Goal: Task Accomplishment & Management: Complete application form

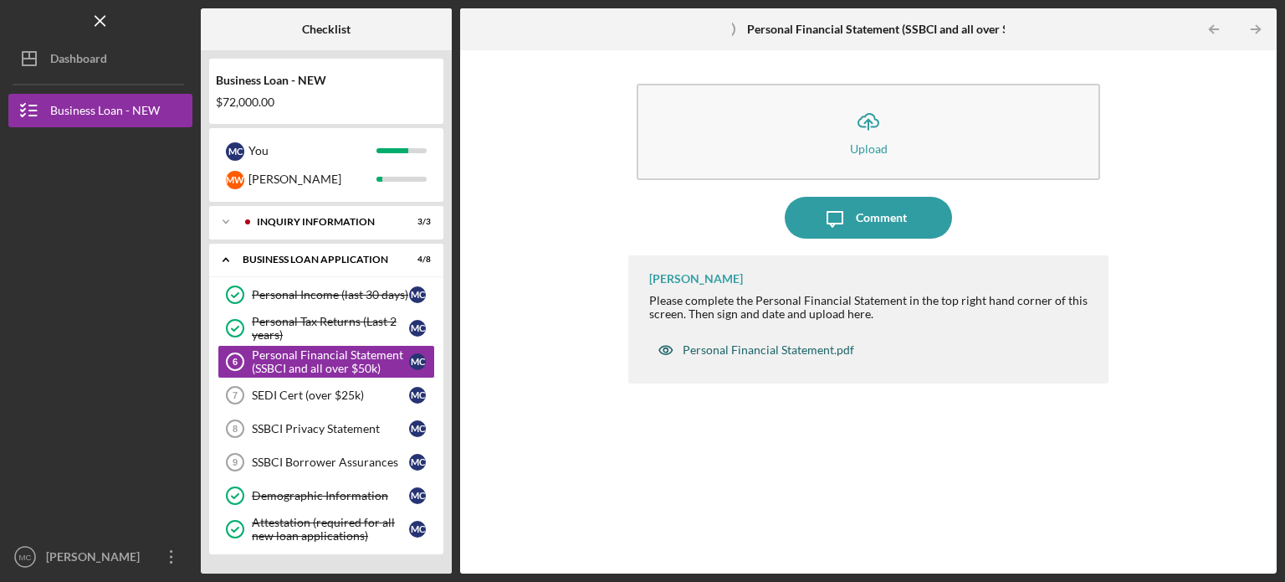
click at [793, 354] on div "Personal Financial Statement.pdf" at bounding box center [769, 349] width 172 height 13
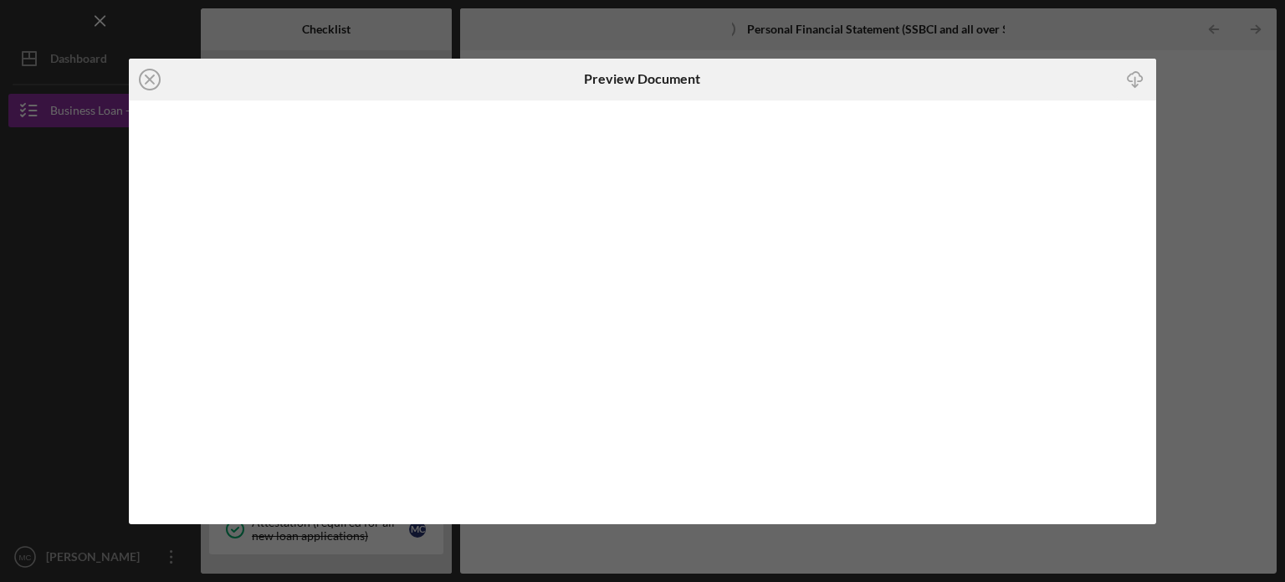
click at [1133, 78] on icon "Icon/Download" at bounding box center [1136, 79] width 38 height 38
click at [152, 79] on icon "Icon/Close" at bounding box center [150, 80] width 42 height 42
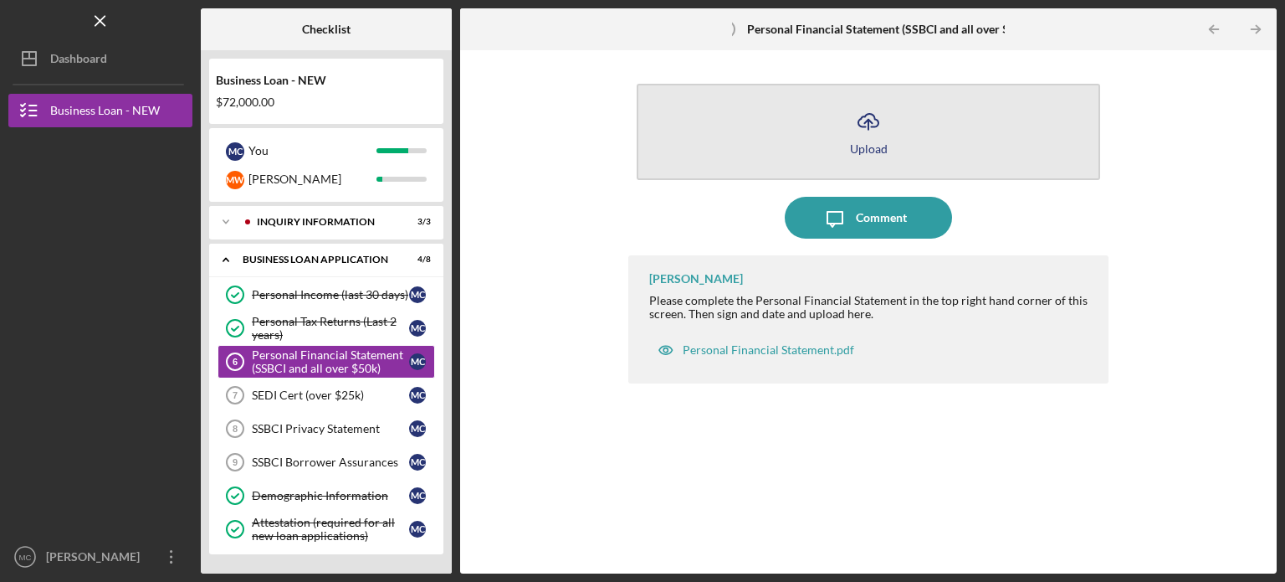
click at [885, 140] on button "Icon/Upload Upload" at bounding box center [869, 132] width 464 height 96
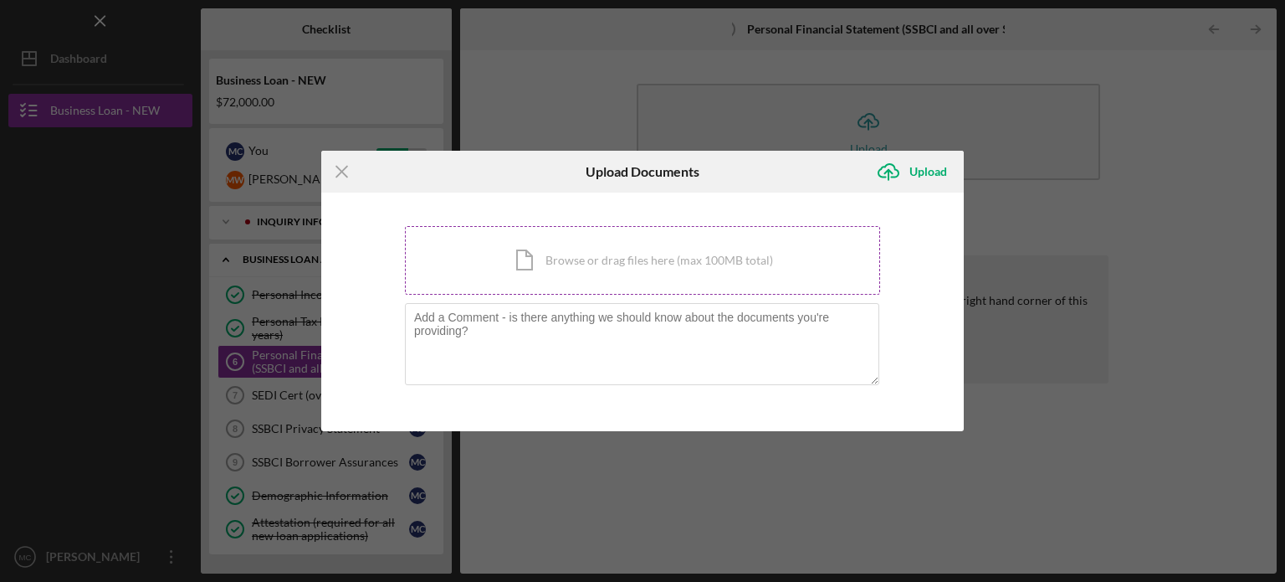
click at [644, 260] on div "Icon/Document Browse or drag files here (max 100MB total) Tap to choose files o…" at bounding box center [642, 260] width 475 height 69
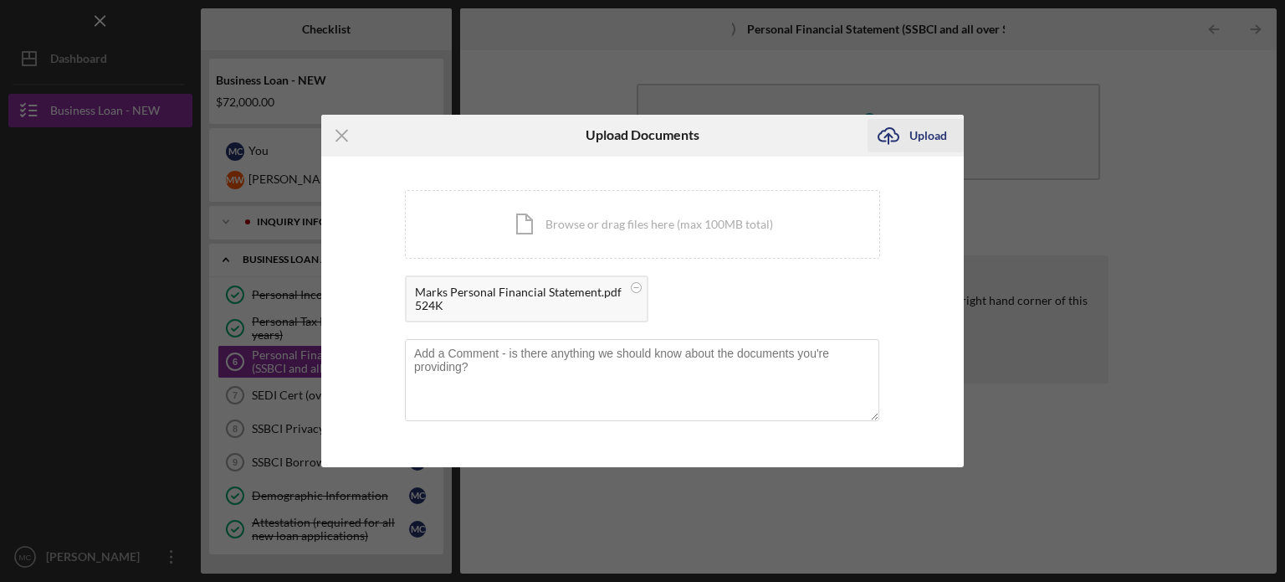
click at [925, 136] on div "Upload" at bounding box center [929, 135] width 38 height 33
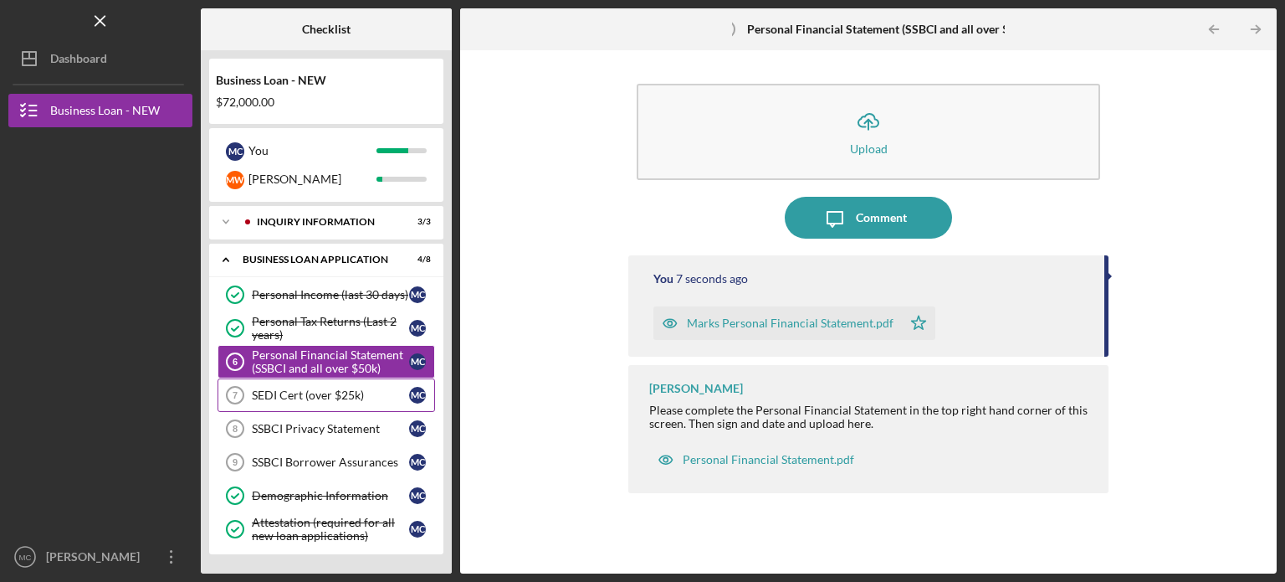
click at [325, 390] on div "SEDI Cert (over $25k)" at bounding box center [330, 394] width 157 height 13
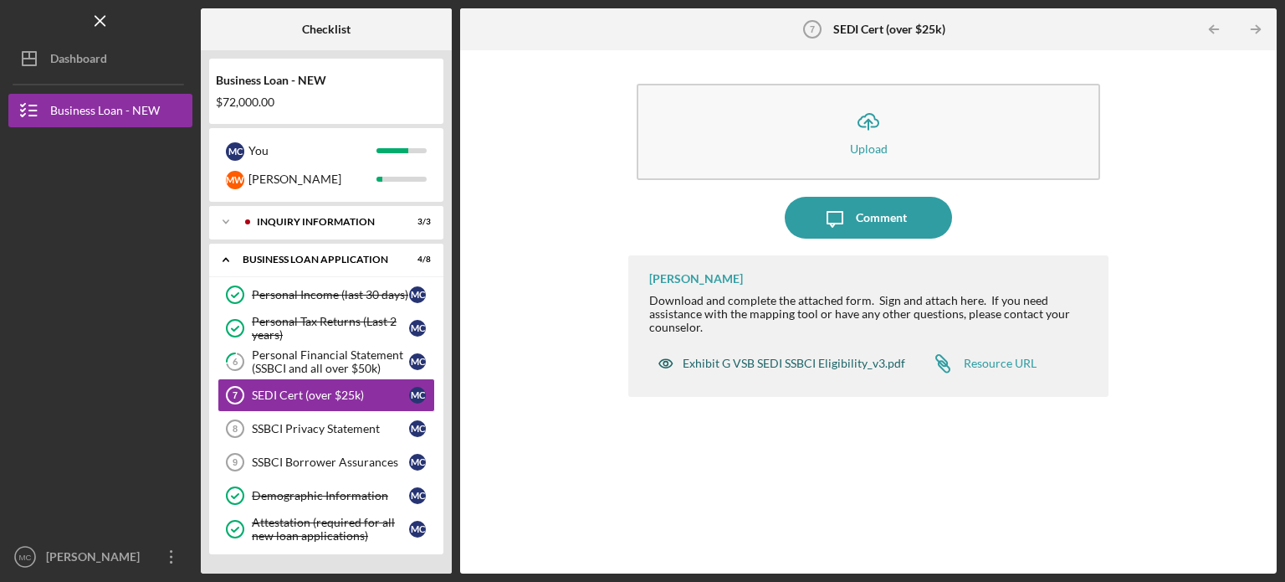
click at [794, 360] on div "Exhibit G VSB SEDI SSBCI Eligibility_v3.pdf" at bounding box center [794, 363] width 223 height 13
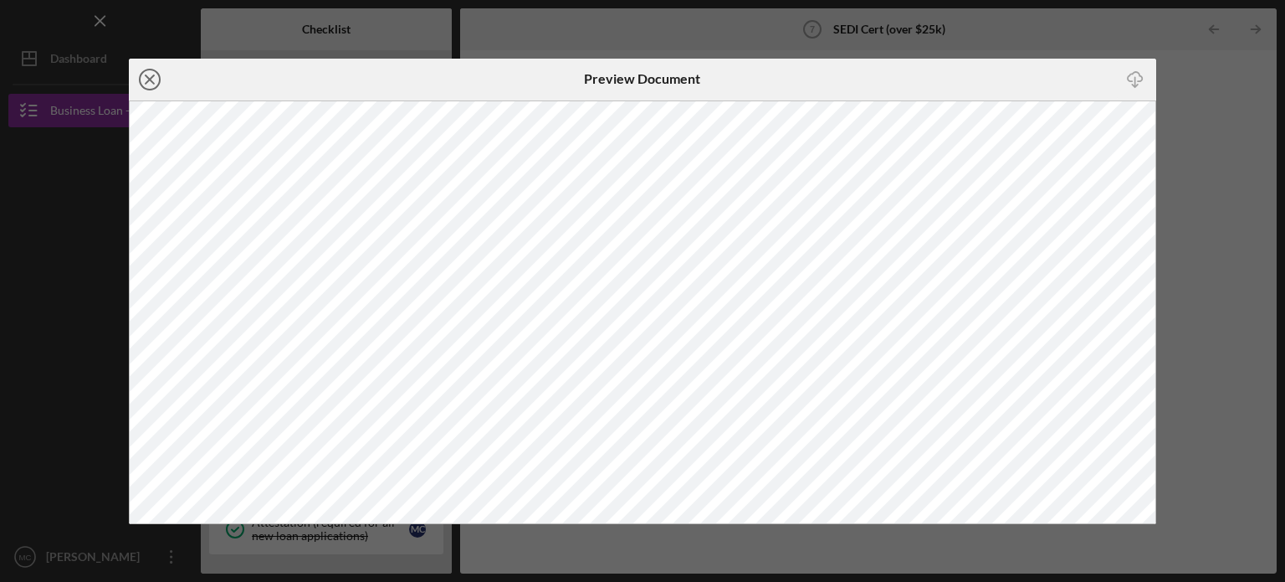
click at [146, 83] on line at bounding box center [150, 79] width 8 height 8
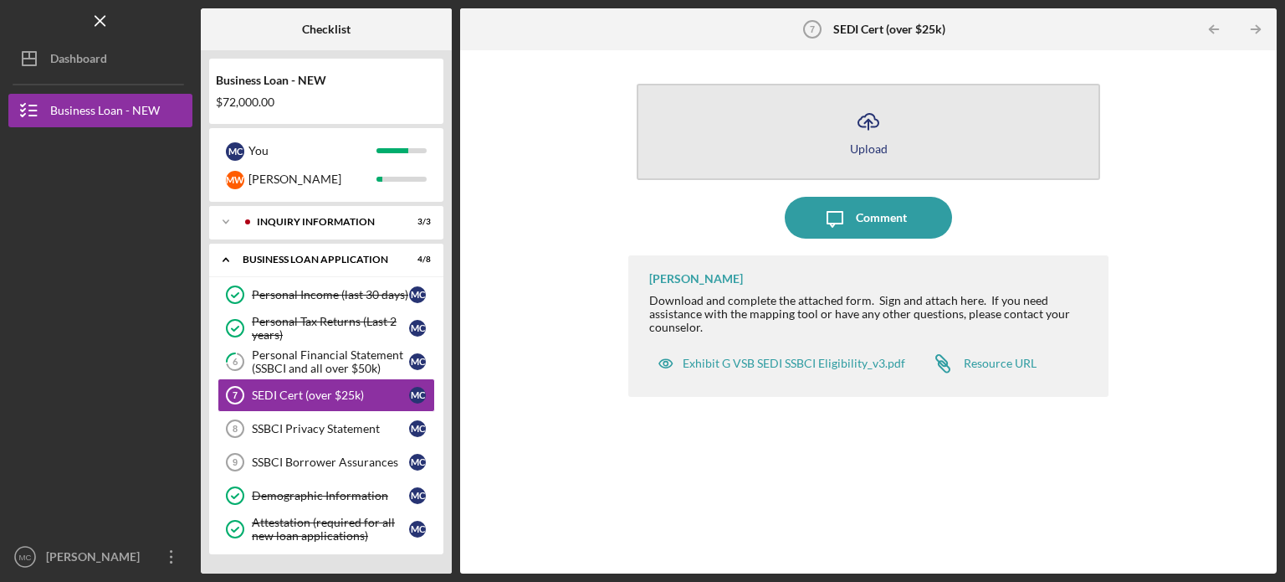
click at [874, 131] on icon "Icon/Upload" at bounding box center [869, 121] width 42 height 42
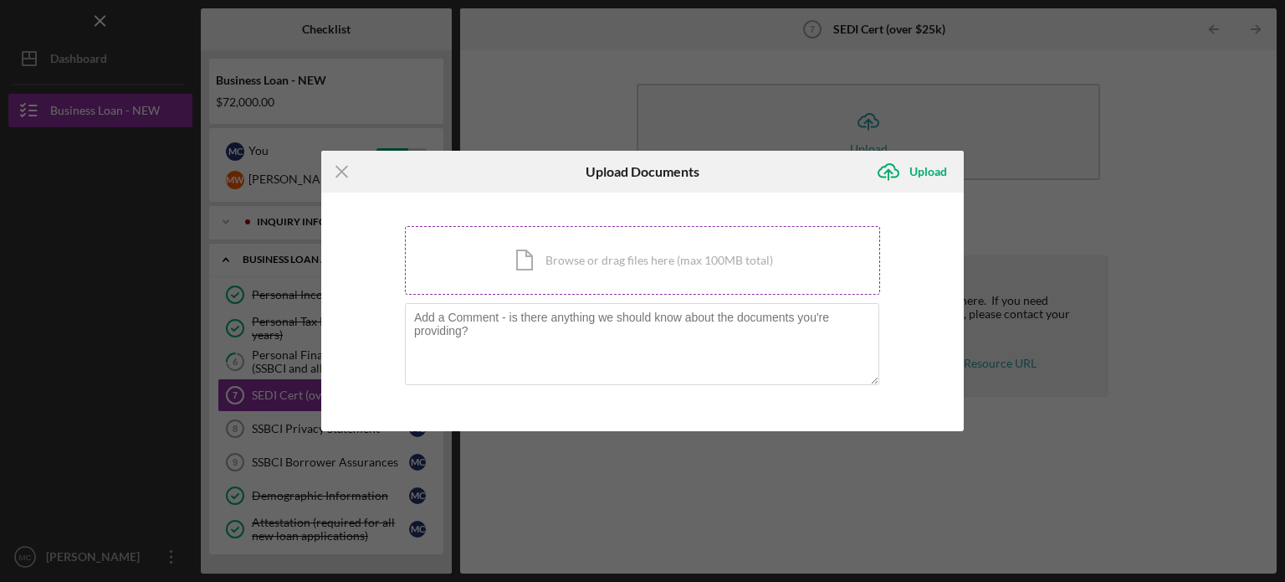
click at [663, 281] on div "Icon/Document Browse or drag files here (max 100MB total) Tap to choose files o…" at bounding box center [642, 260] width 475 height 69
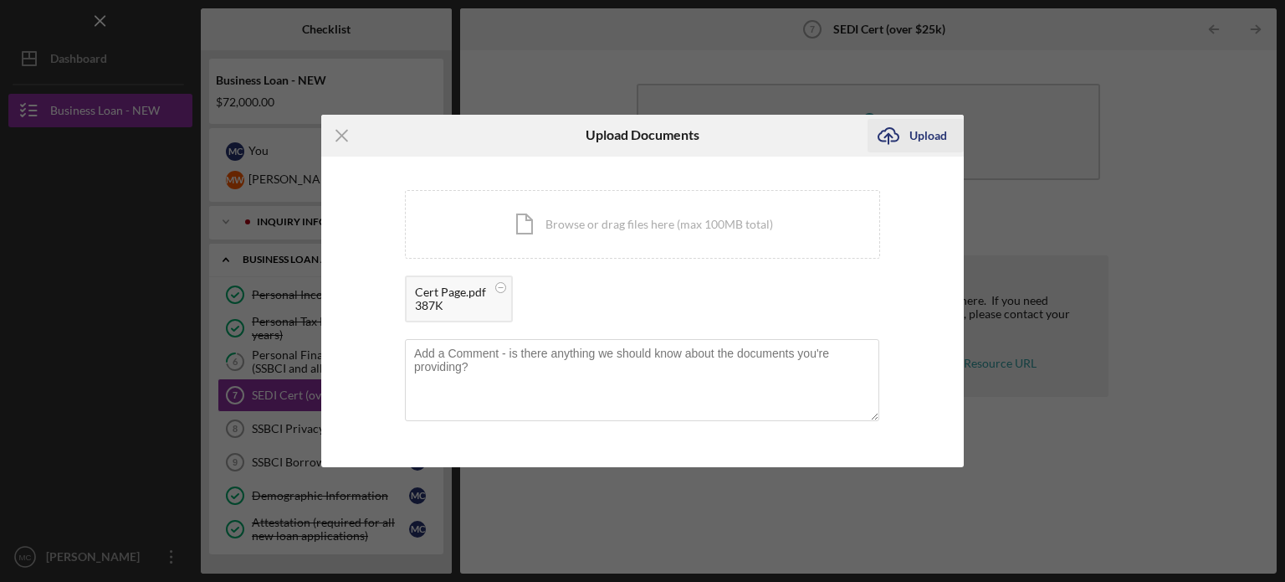
click at [917, 129] on div "Upload" at bounding box center [929, 135] width 38 height 33
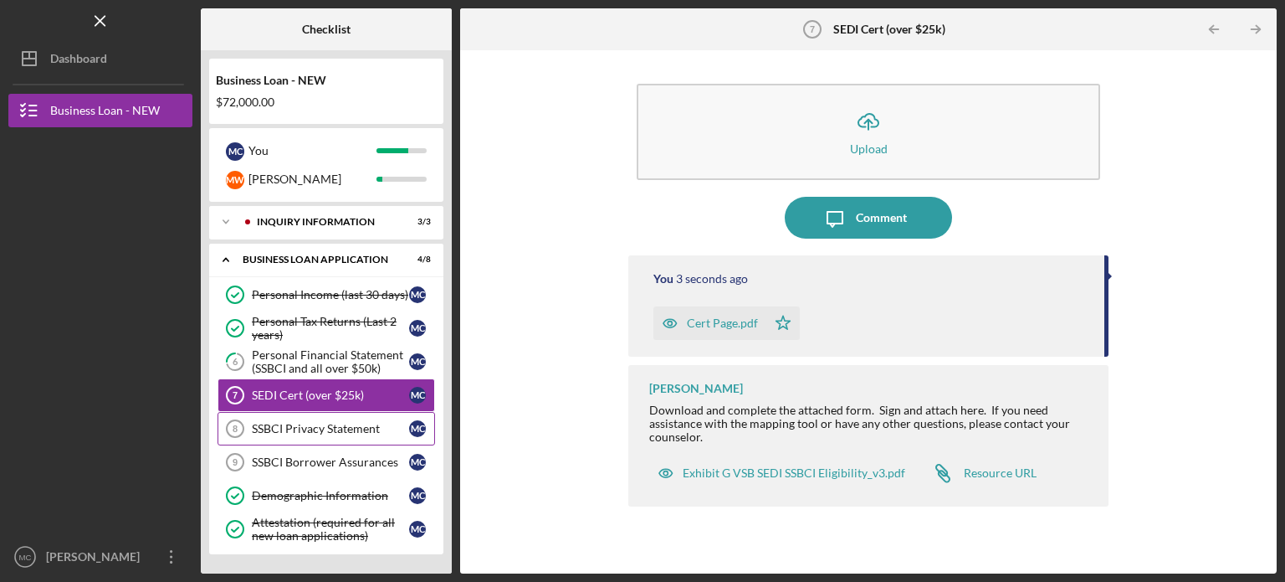
click at [332, 428] on div "SSBCI Privacy Statement" at bounding box center [330, 428] width 157 height 13
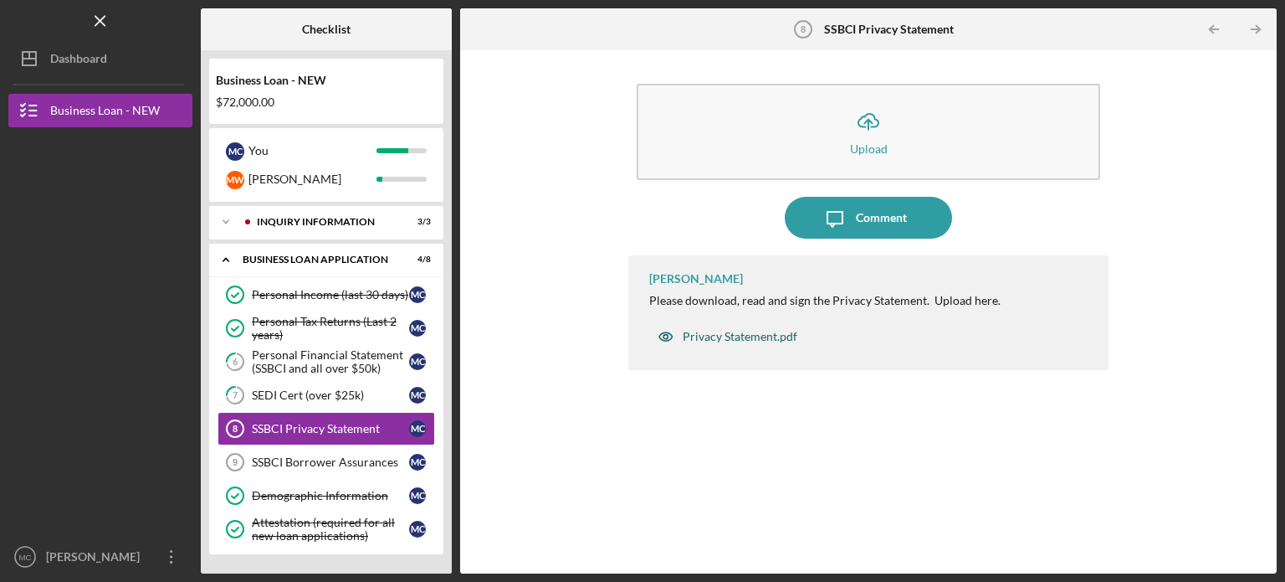
click at [738, 333] on div "Privacy Statement.pdf" at bounding box center [740, 336] width 115 height 13
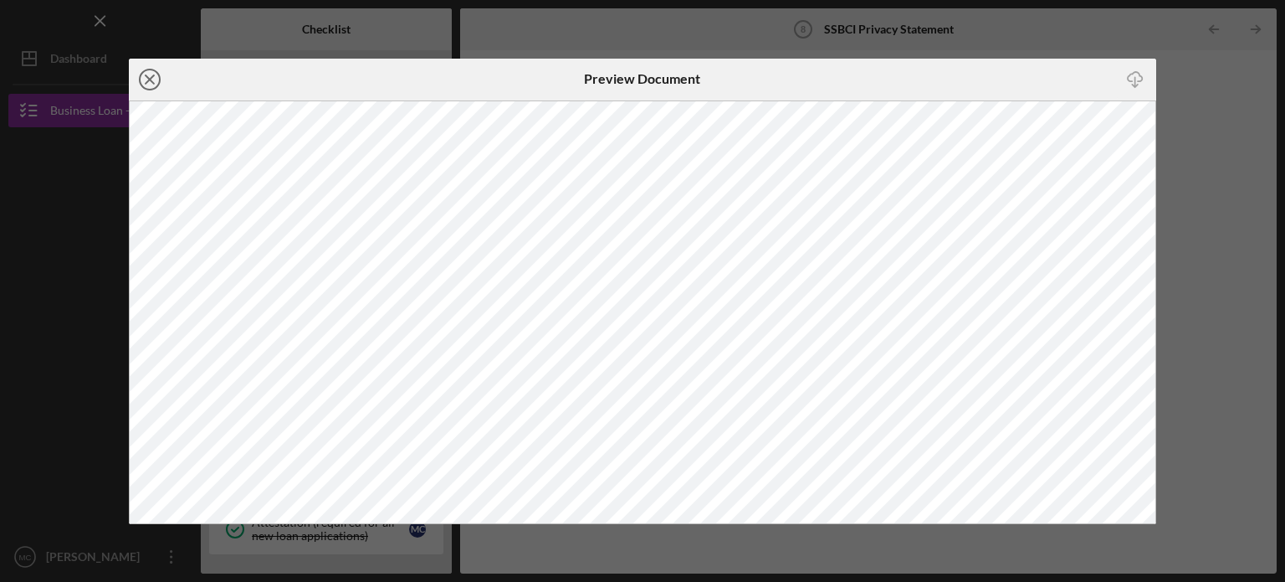
click at [147, 77] on line at bounding box center [150, 79] width 8 height 8
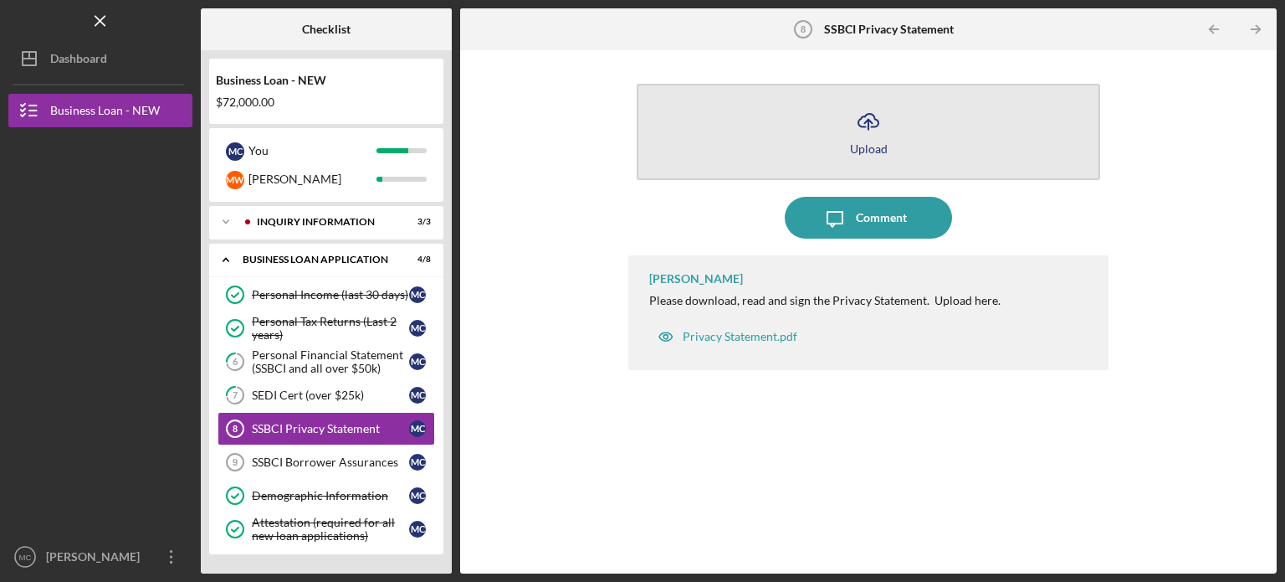
click at [886, 133] on icon "Icon/Upload" at bounding box center [869, 121] width 42 height 42
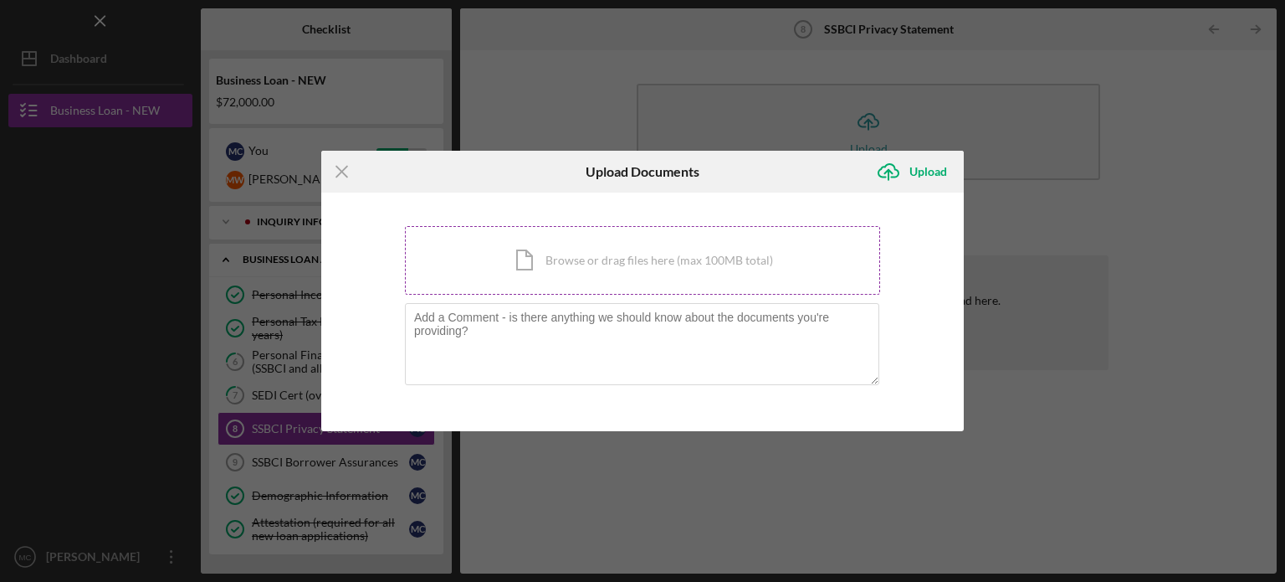
click at [567, 244] on div "Icon/Document Browse or drag files here (max 100MB total) Tap to choose files o…" at bounding box center [642, 260] width 475 height 69
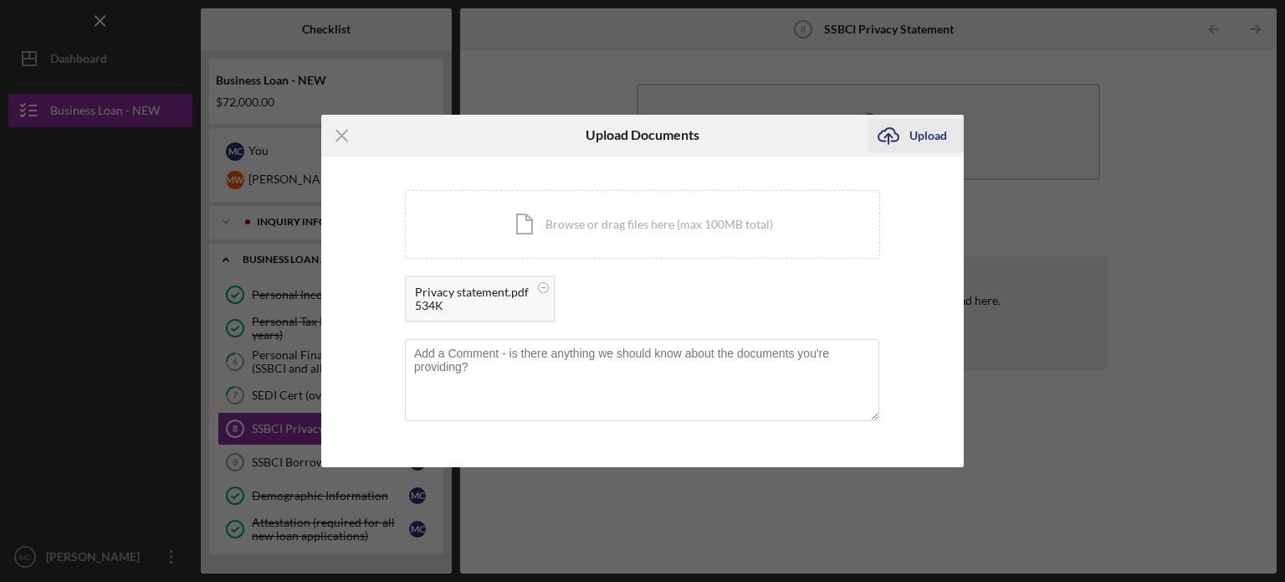
click at [915, 140] on div "Upload" at bounding box center [929, 135] width 38 height 33
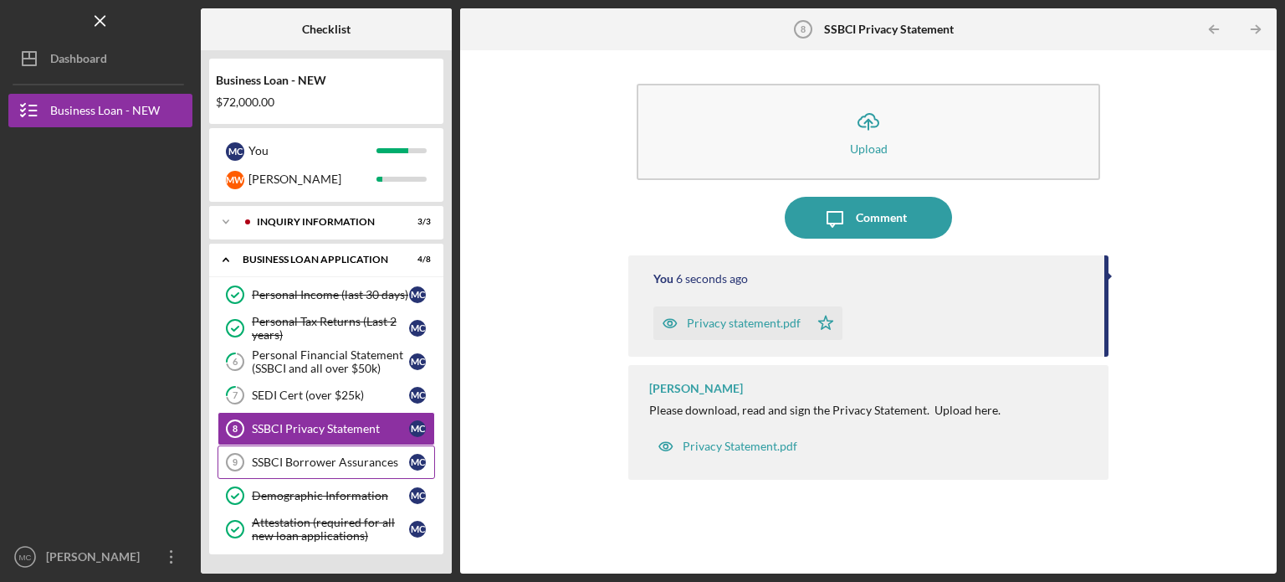
click at [328, 463] on div "SSBCI Borrower Assurances" at bounding box center [330, 461] width 157 height 13
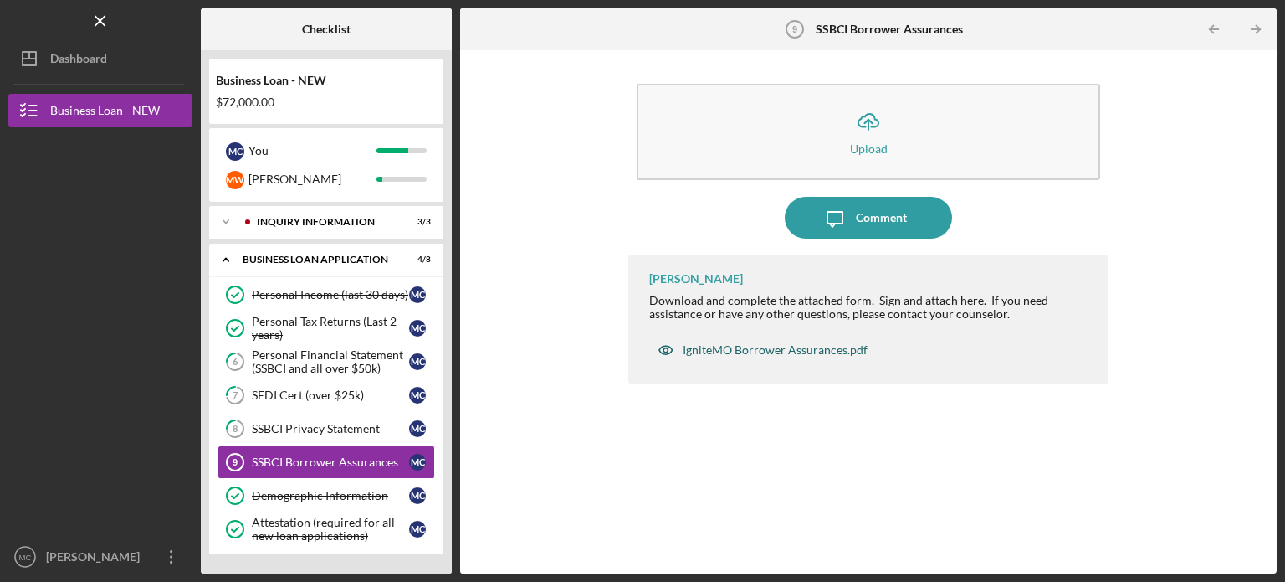
click at [766, 343] on div "IgniteMO Borrower Assurances.pdf" at bounding box center [775, 349] width 185 height 13
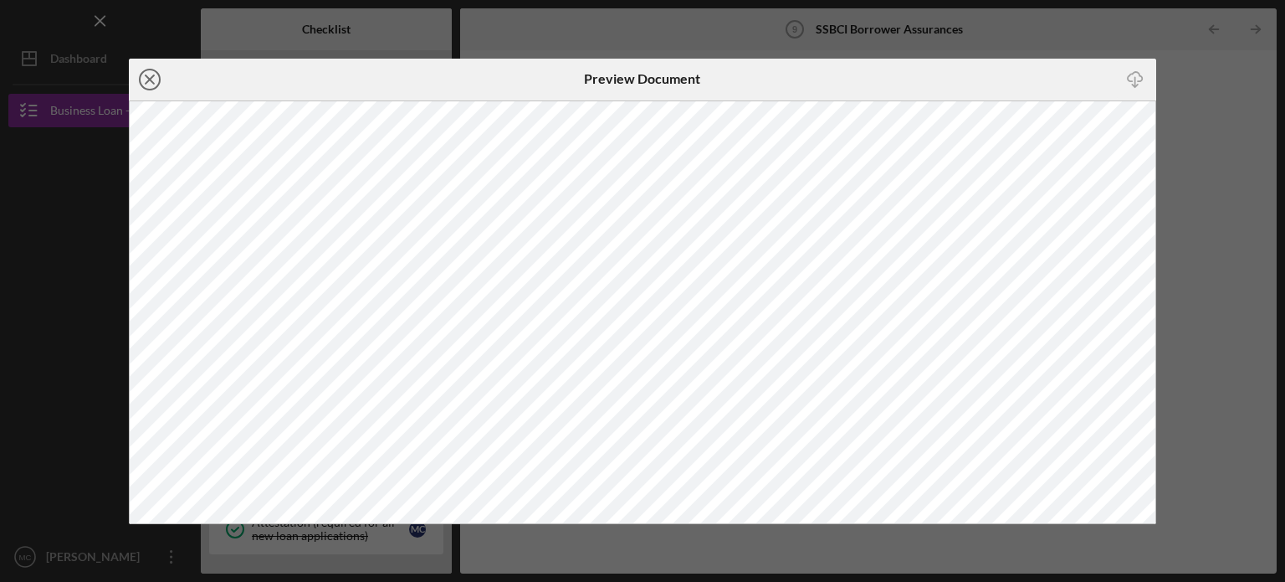
click at [144, 74] on icon "Icon/Close" at bounding box center [150, 80] width 42 height 42
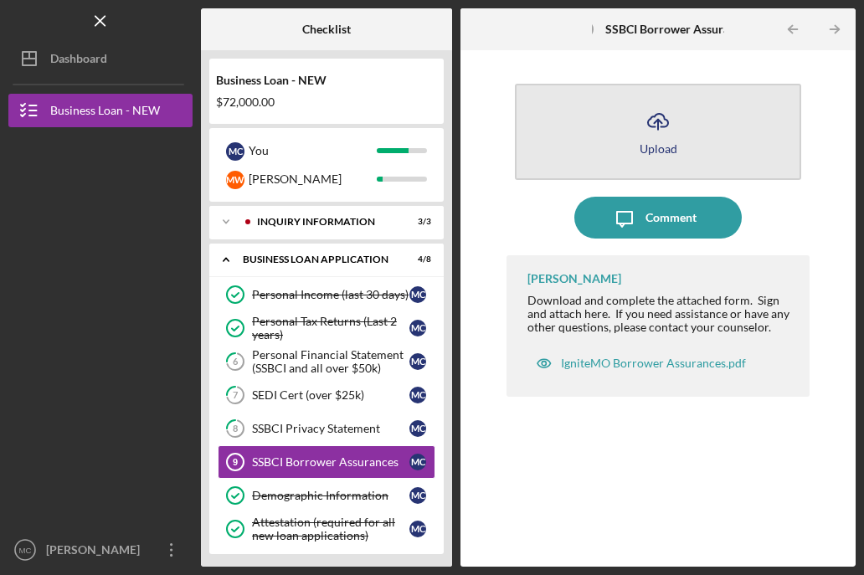
click at [682, 125] on button "Icon/Upload Upload" at bounding box center [658, 132] width 286 height 96
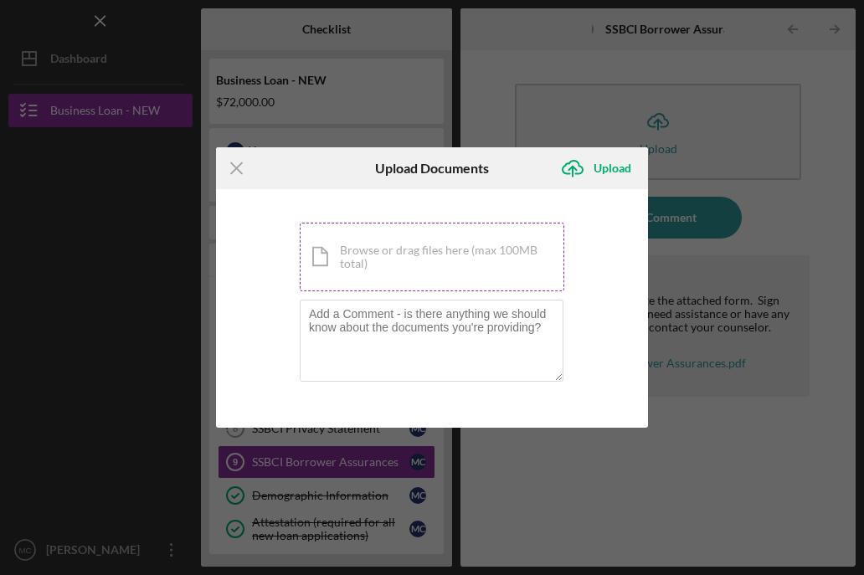
click at [475, 269] on div "Icon/Document Browse or drag files here (max 100MB total) Tap to choose files o…" at bounding box center [432, 257] width 264 height 69
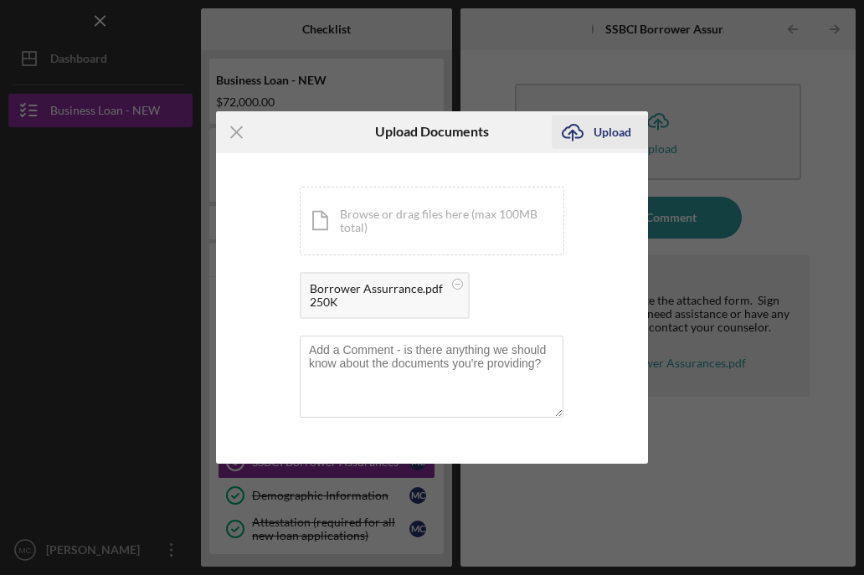
click at [593, 133] on div "Upload" at bounding box center [612, 131] width 38 height 33
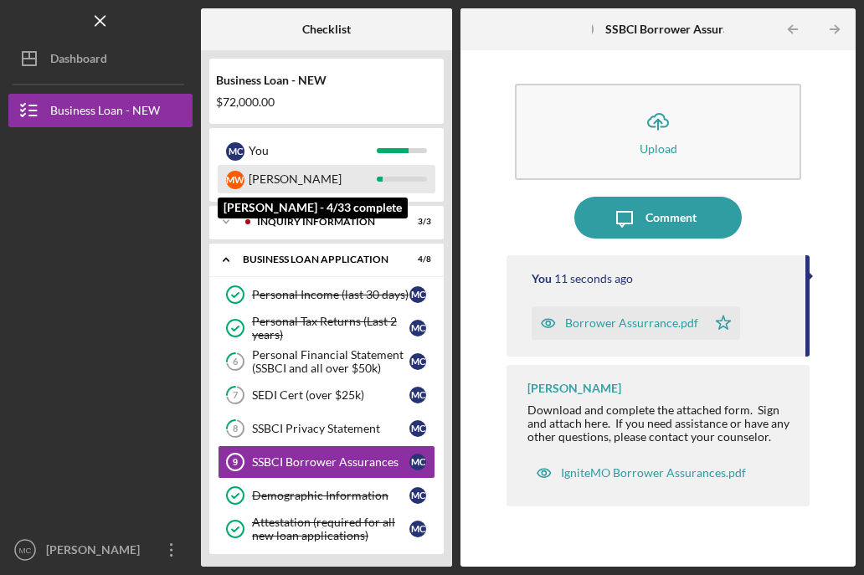
click at [372, 184] on div "[PERSON_NAME]" at bounding box center [313, 179] width 128 height 28
click at [382, 176] on div "[PERSON_NAME]" at bounding box center [327, 179] width 218 height 28
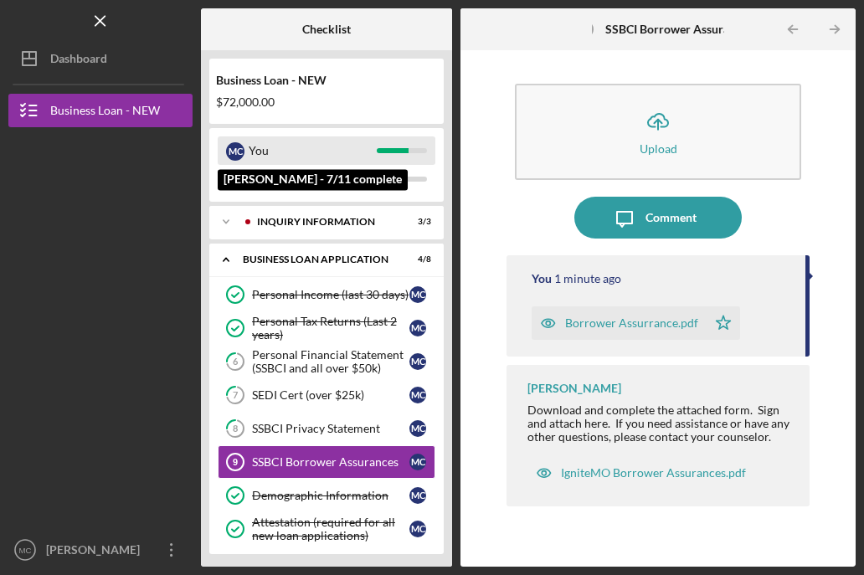
click at [399, 154] on div "M C You" at bounding box center [327, 150] width 218 height 28
click at [348, 149] on div "You" at bounding box center [313, 150] width 128 height 28
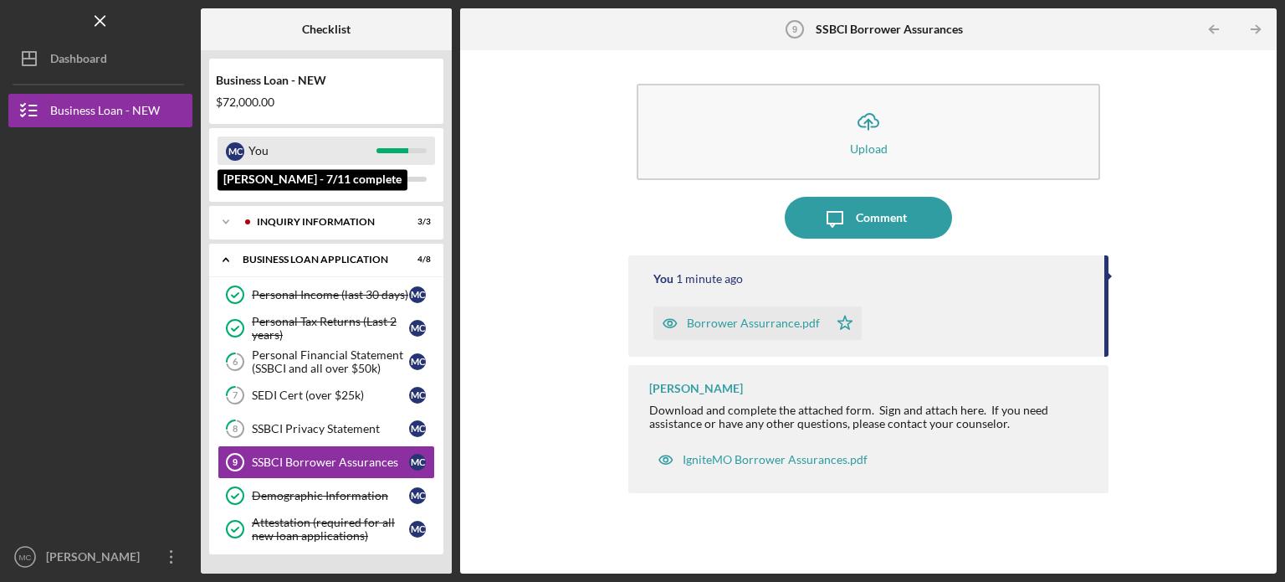
click at [305, 153] on div "You" at bounding box center [313, 150] width 128 height 28
click at [396, 156] on div "M C You" at bounding box center [327, 150] width 218 height 28
click at [402, 146] on div "M C You" at bounding box center [327, 150] width 218 height 28
click at [311, 136] on div "You" at bounding box center [313, 150] width 128 height 28
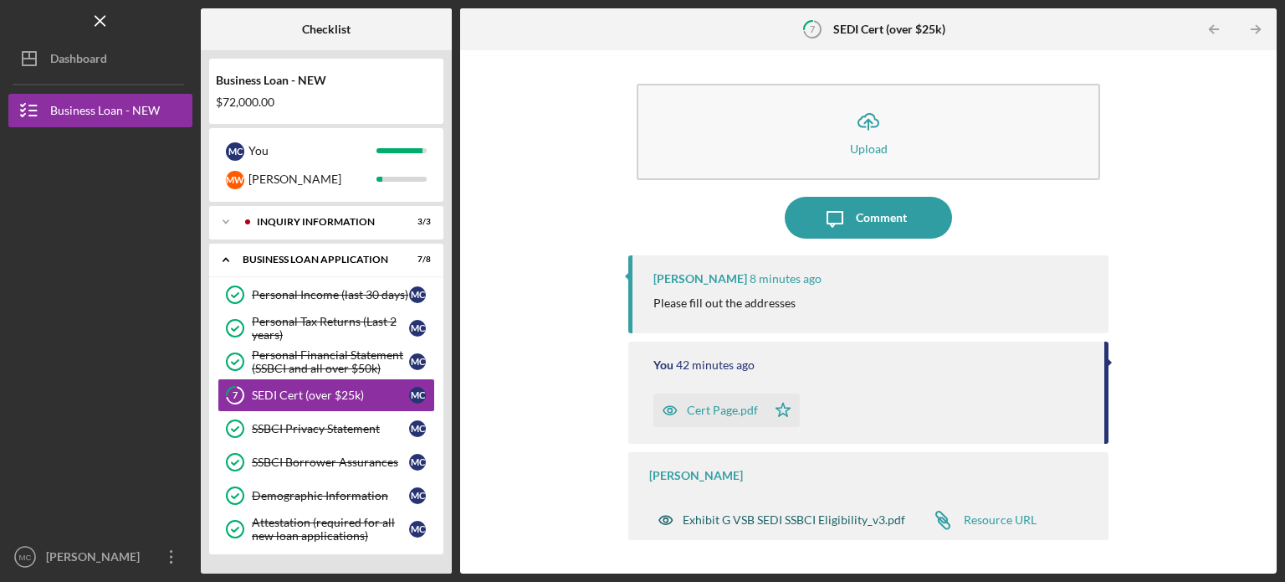
click at [782, 513] on div "Exhibit G VSB SEDI SSBCI Eligibility_v3.pdf" at bounding box center [794, 519] width 223 height 13
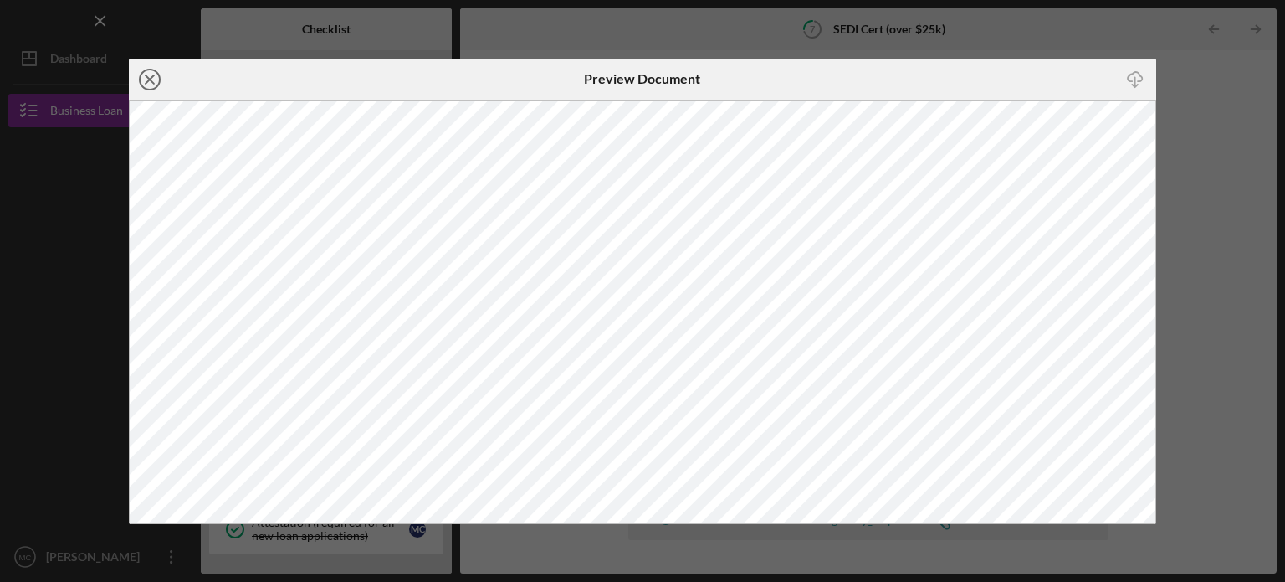
click at [144, 81] on icon "Icon/Close" at bounding box center [150, 80] width 42 height 42
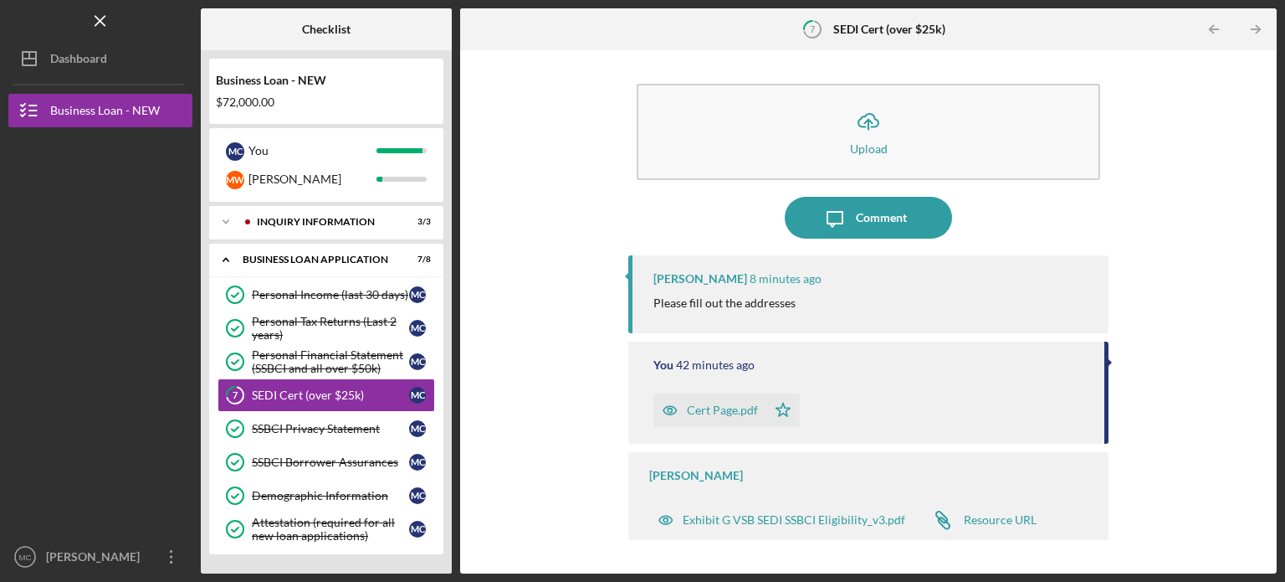
click at [743, 414] on div "Cert Page.pdf" at bounding box center [722, 409] width 71 height 13
click at [700, 415] on div "Cert Page.pdf" at bounding box center [722, 409] width 71 height 13
click at [753, 408] on div "Cert Page.pdf" at bounding box center [722, 409] width 71 height 13
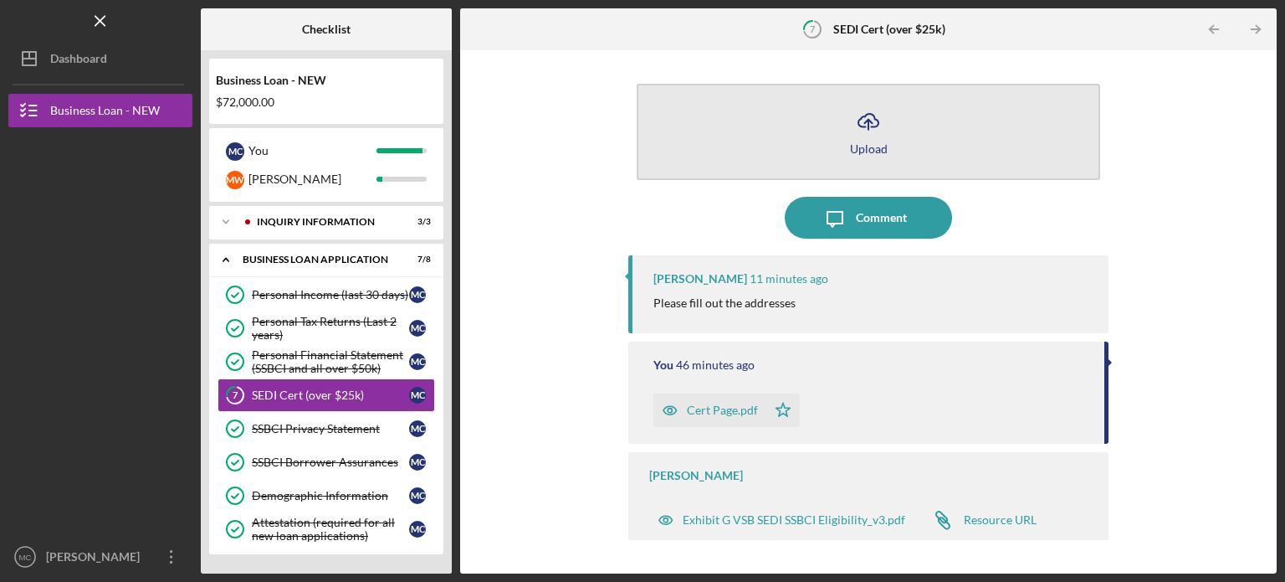
click at [875, 121] on icon "Icon/Upload" at bounding box center [869, 121] width 42 height 42
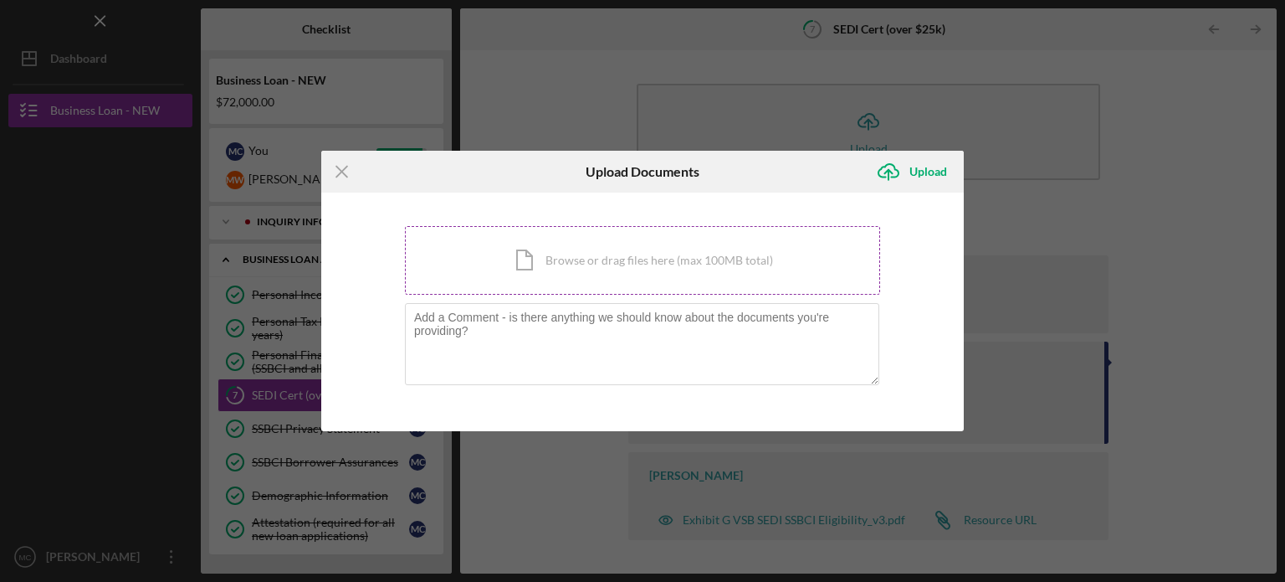
click at [572, 286] on div "Icon/Document Browse or drag files here (max 100MB total) Tap to choose files o…" at bounding box center [642, 260] width 475 height 69
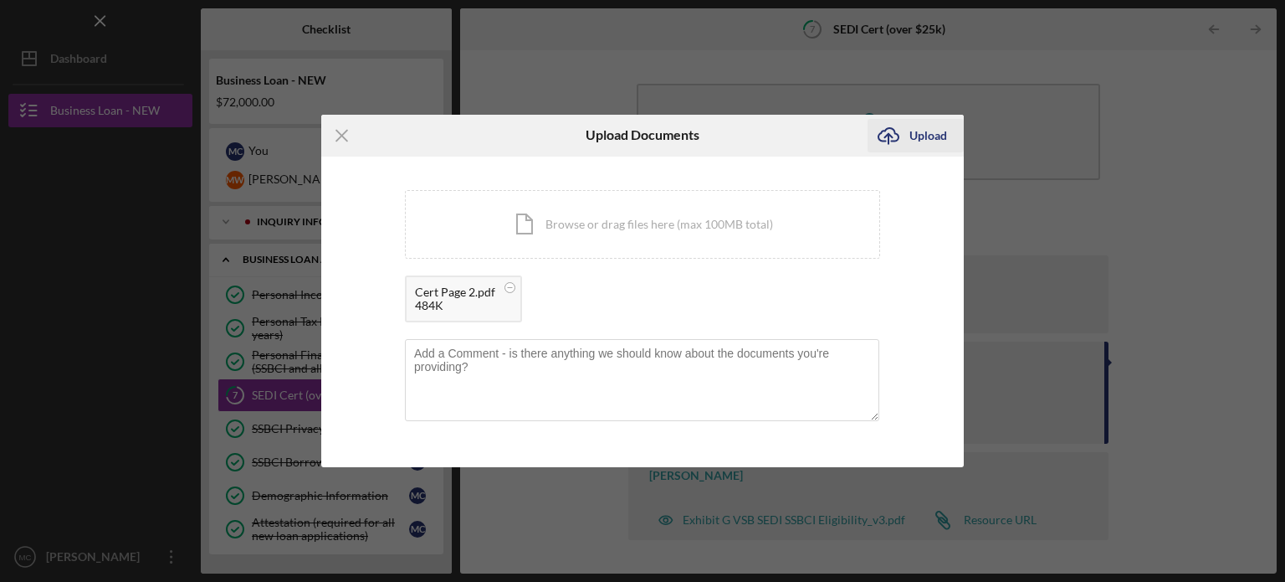
click at [916, 146] on div "Upload" at bounding box center [929, 135] width 38 height 33
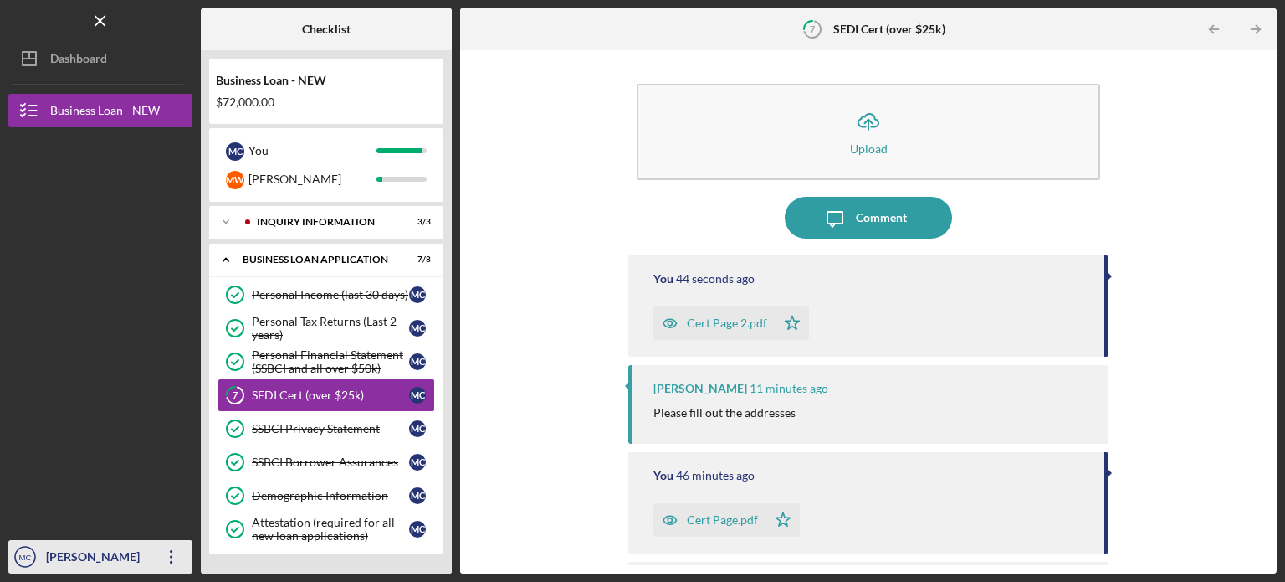
click at [156, 557] on icon "Icon/Overflow" at bounding box center [172, 557] width 42 height 42
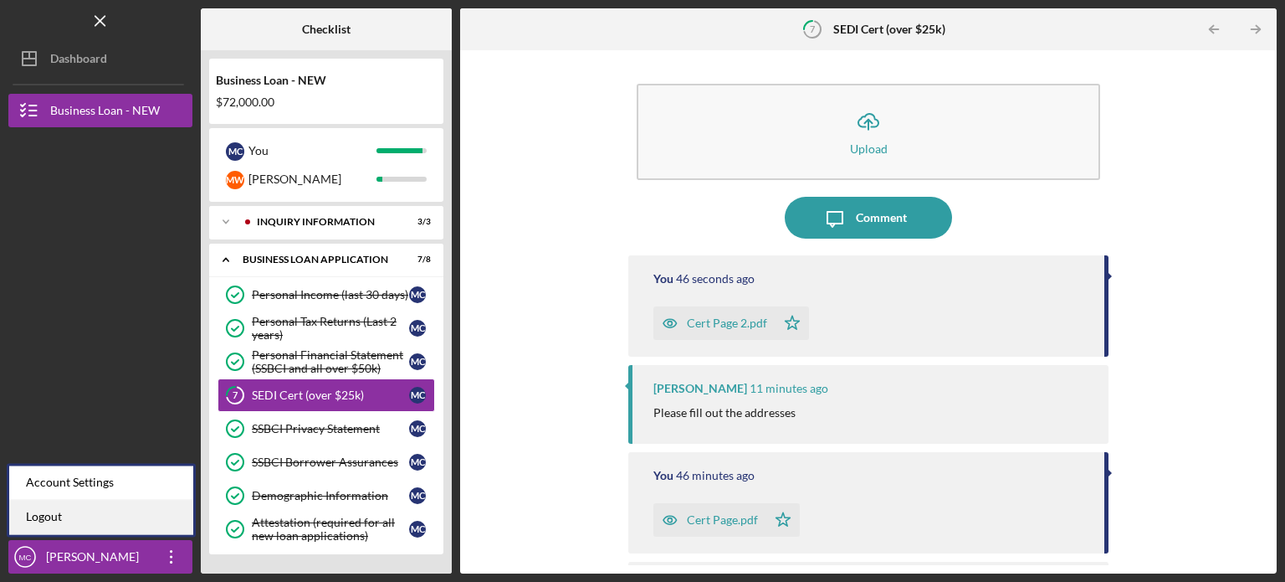
click at [90, 526] on link "Logout" at bounding box center [101, 517] width 184 height 34
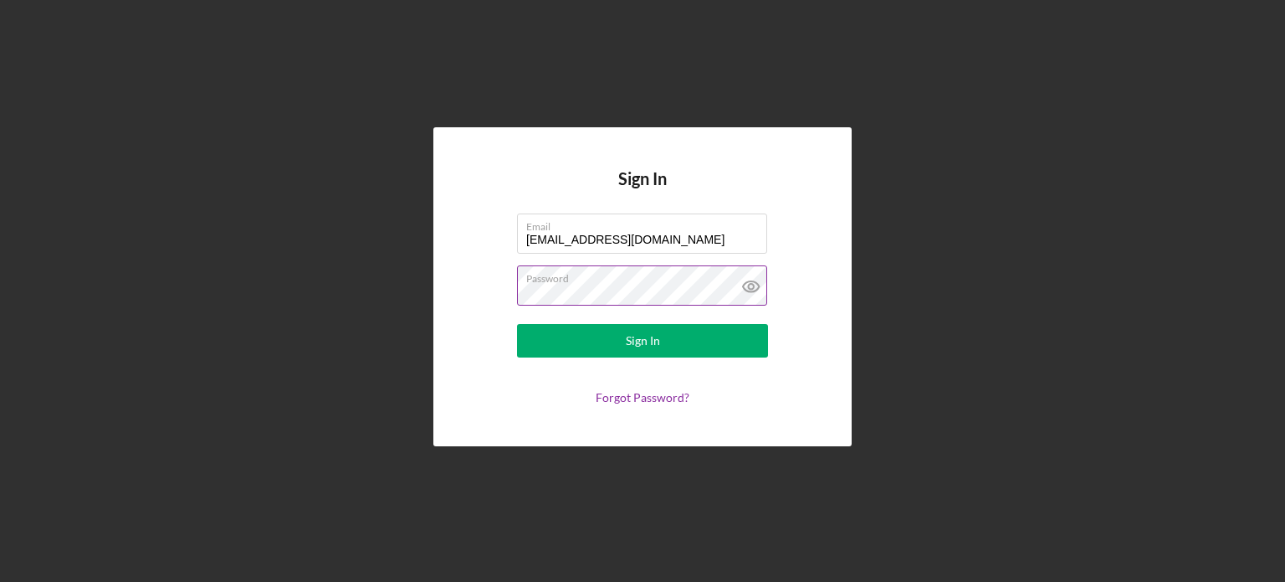
type input "marwilliams@sbcglobal.net"
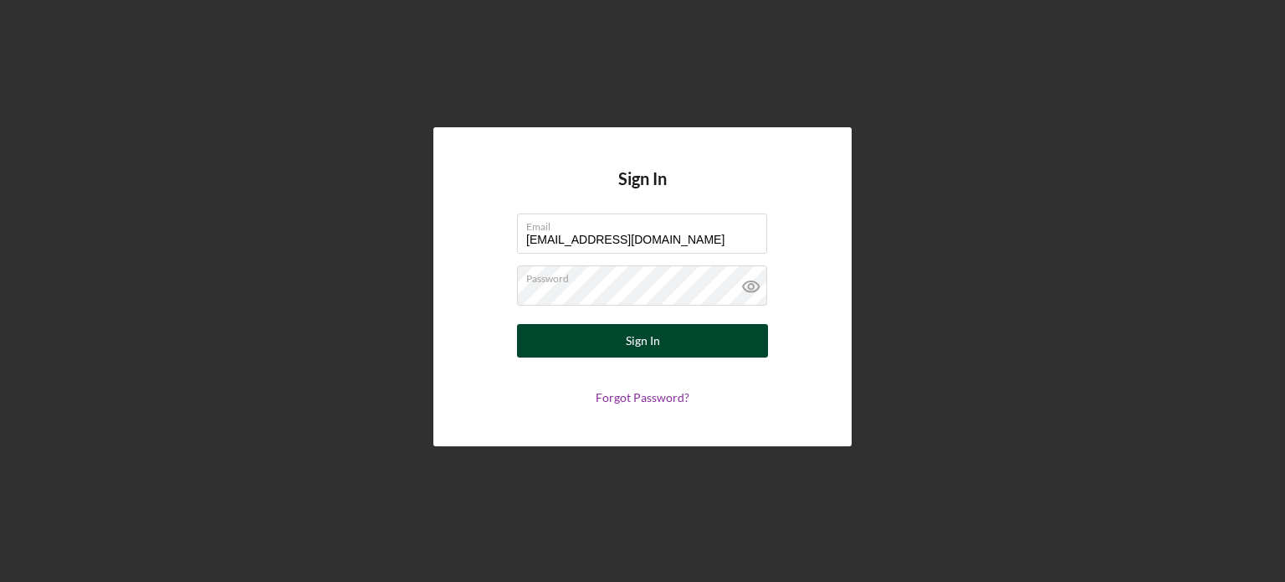
click at [568, 346] on button "Sign In" at bounding box center [642, 340] width 251 height 33
